Goal: Task Accomplishment & Management: Complete application form

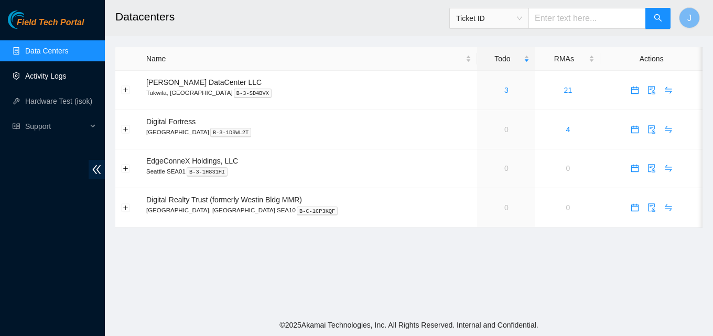
click at [57, 77] on link "Activity Logs" at bounding box center [45, 76] width 41 height 8
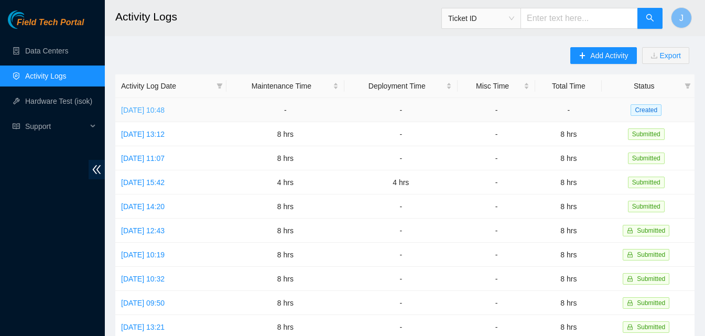
click at [154, 111] on link "Tue, 09 Sep 2025 10:48" at bounding box center [143, 110] width 44 height 8
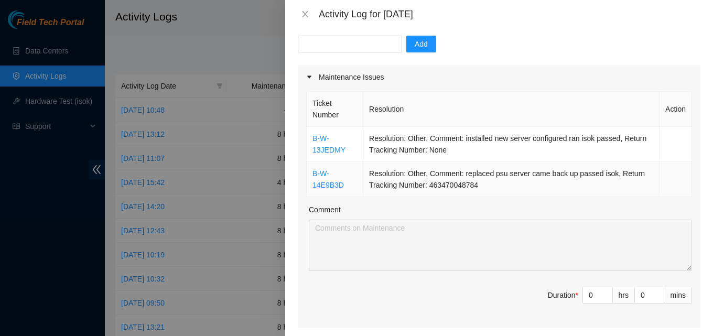
scroll to position [105, 0]
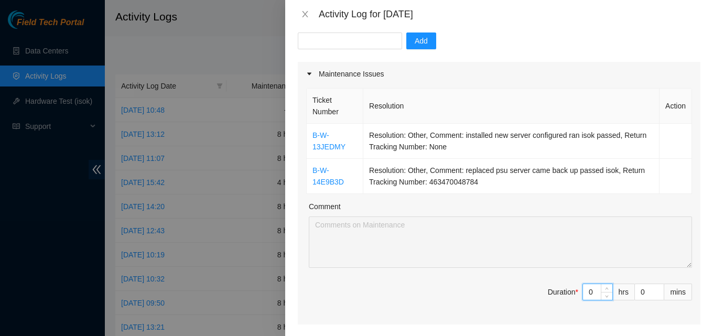
click at [589, 292] on input "0" at bounding box center [597, 292] width 29 height 16
type input "8"
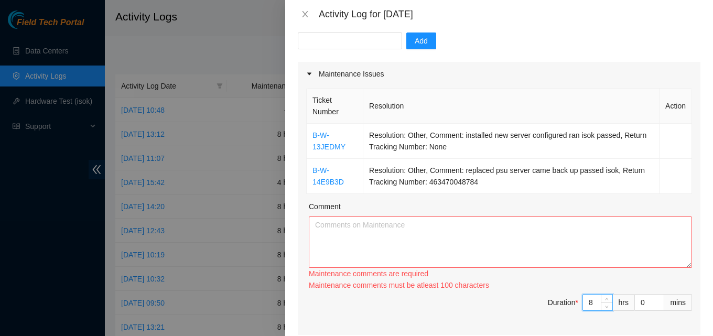
type input "8"
click at [480, 255] on textarea "Comment" at bounding box center [500, 241] width 383 height 51
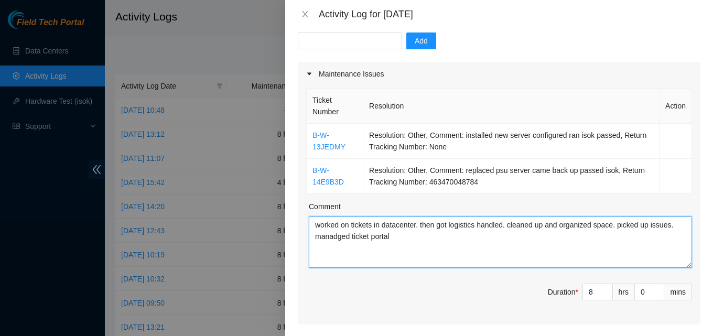
drag, startPoint x: 459, startPoint y: 185, endPoint x: 334, endPoint y: 230, distance: 132.6
type textarea "worked on tickets in datacenter. then got logistics handled. cleaned up and org…"
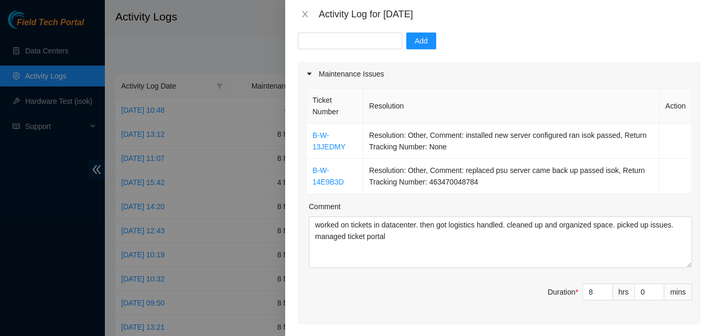
click at [494, 282] on div "Ticket Number Resolution Action B-W-13JEDMY Resolution: Other, Comment: install…" at bounding box center [499, 205] width 403 height 238
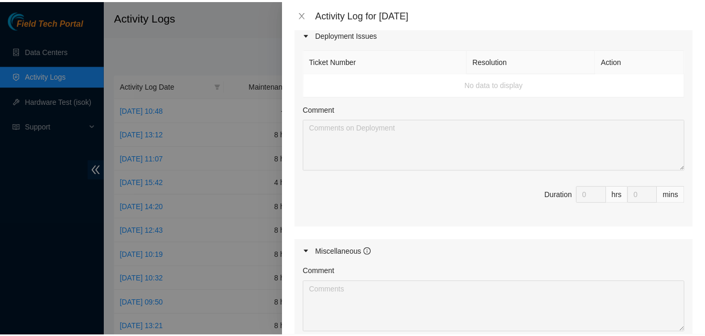
scroll to position [584, 0]
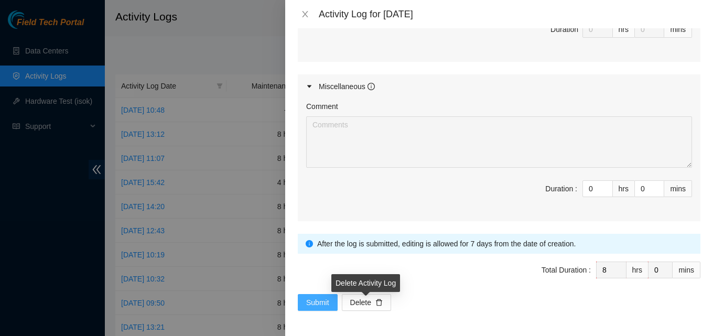
click at [322, 297] on span "Submit" at bounding box center [317, 303] width 23 height 12
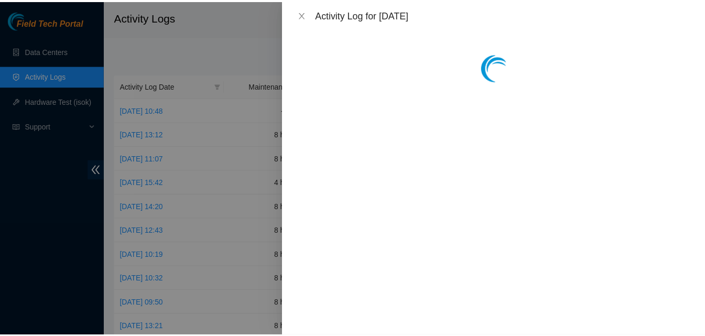
scroll to position [0, 0]
